Goal: Task Accomplishment & Management: Manage account settings

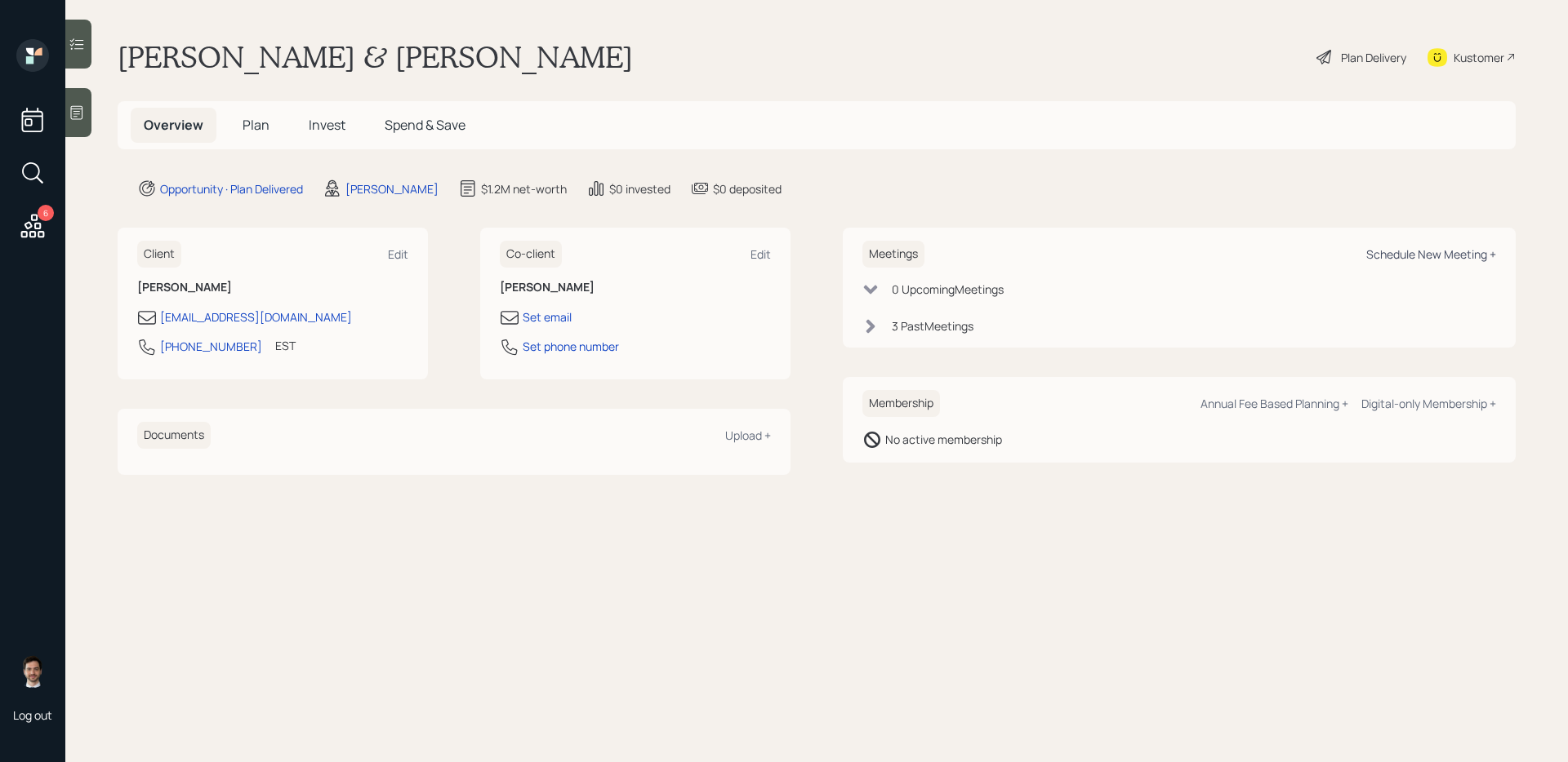
click at [1386, 261] on div "Schedule New Meeting +" at bounding box center [1431, 254] width 130 height 15
select select "ef6b64e1-8f62-4a74-b865-a7df4b35b836"
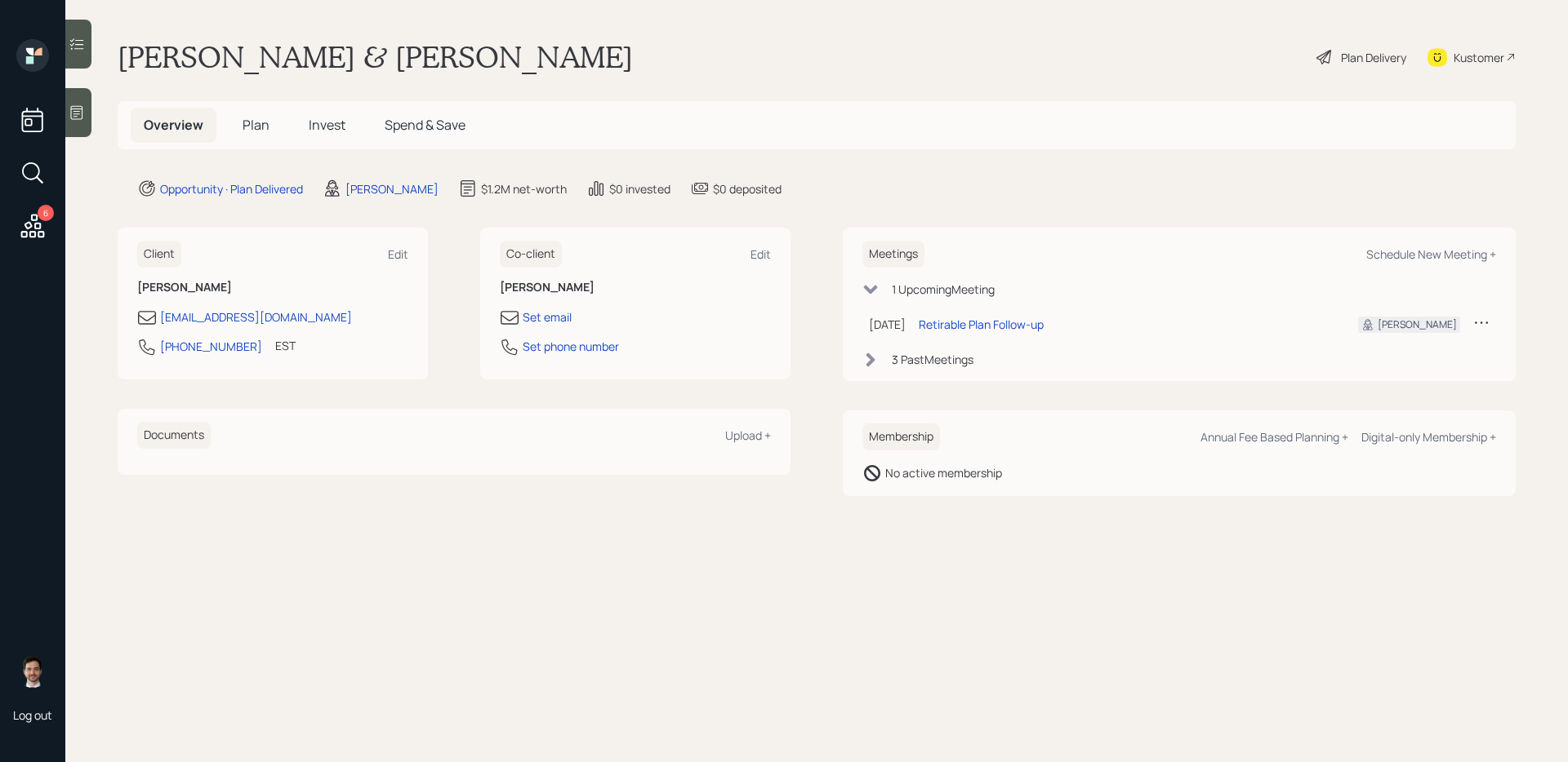
click at [247, 122] on span "Plan" at bounding box center [255, 125] width 26 height 18
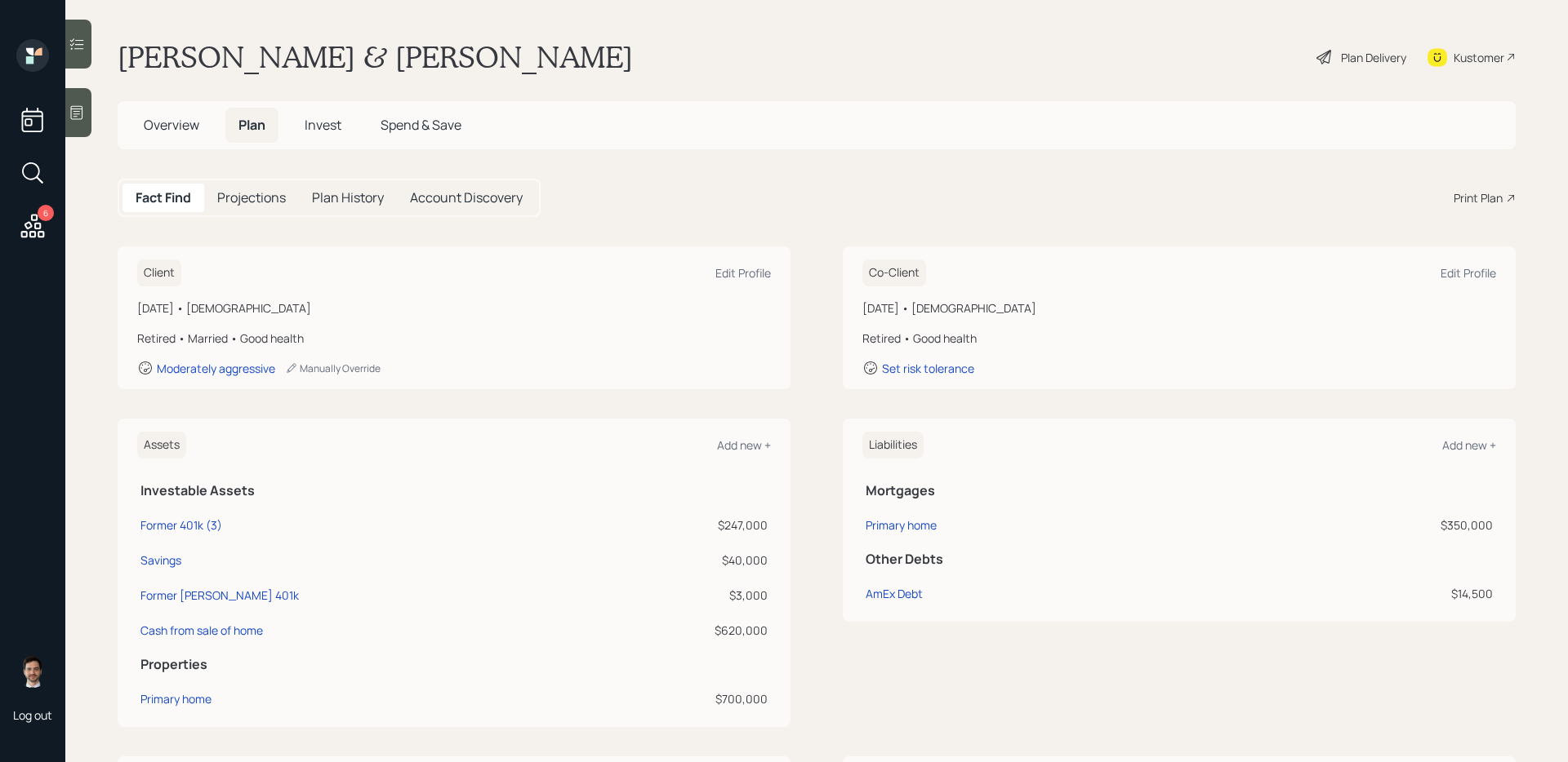
scroll to position [68, 0]
